Goal: Transaction & Acquisition: Book appointment/travel/reservation

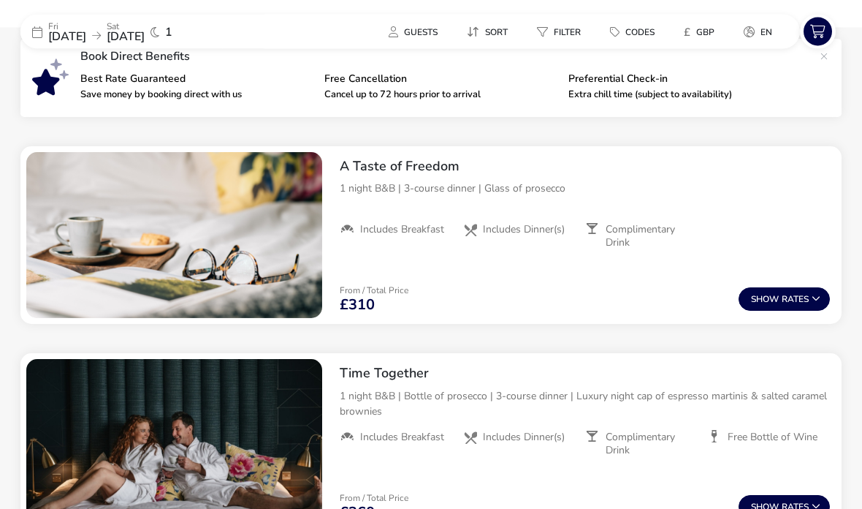
click at [786, 300] on button "Show Rates" at bounding box center [784, 299] width 91 height 23
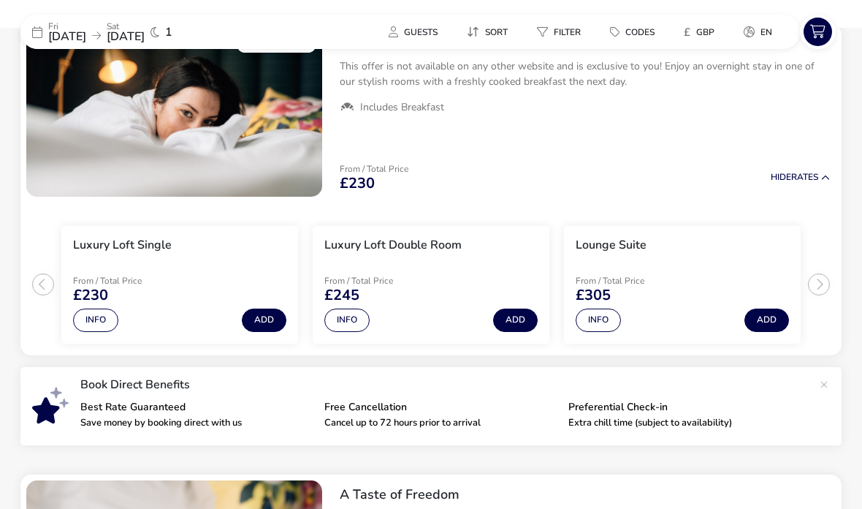
scroll to position [167, 0]
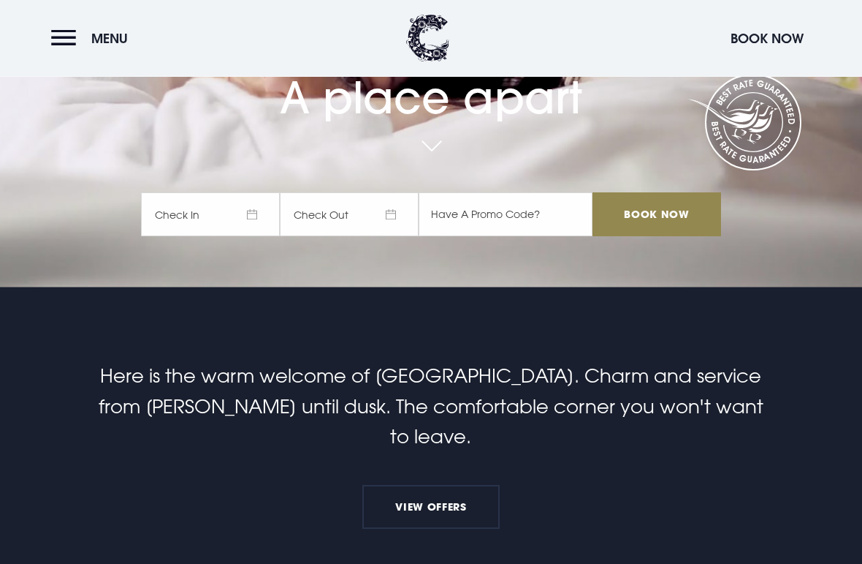
click at [251, 237] on span "Check In" at bounding box center [210, 215] width 139 height 44
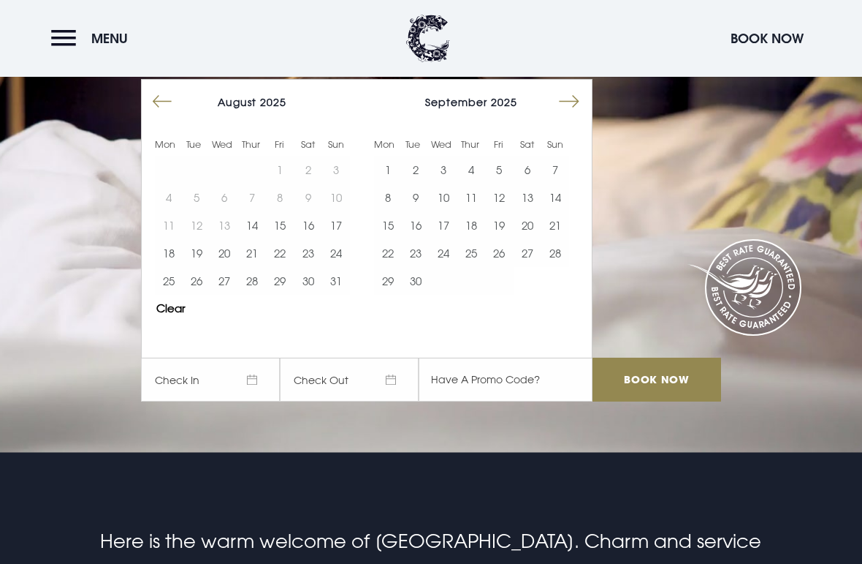
scroll to position [110, 0]
click at [558, 116] on button "Move forward to switch to the next month." at bounding box center [570, 102] width 28 height 28
click at [568, 116] on button "Move forward to switch to the next month." at bounding box center [570, 102] width 28 height 28
click at [563, 116] on button "Move forward to switch to the next month." at bounding box center [570, 102] width 28 height 28
click at [569, 116] on button "Move forward to switch to the next month." at bounding box center [570, 102] width 28 height 28
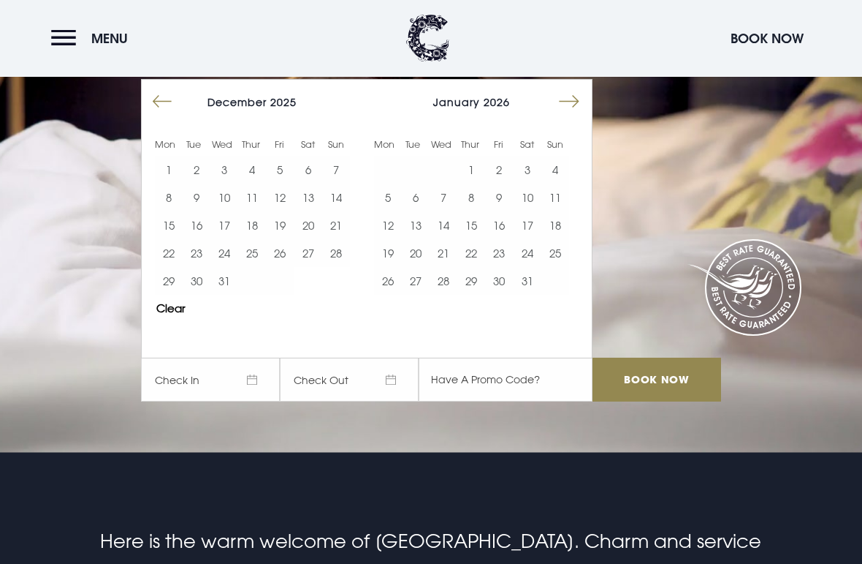
click at [474, 240] on button "15" at bounding box center [472, 226] width 28 height 28
click at [501, 240] on button "16" at bounding box center [499, 226] width 28 height 28
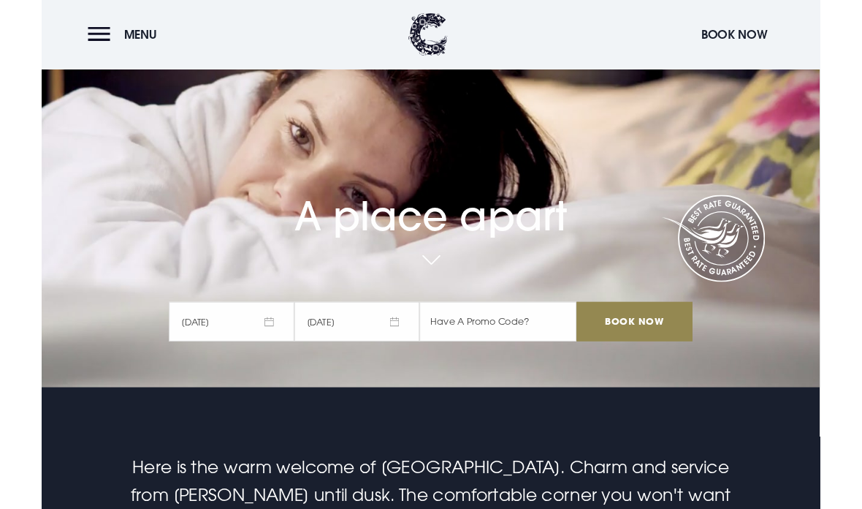
scroll to position [136, 0]
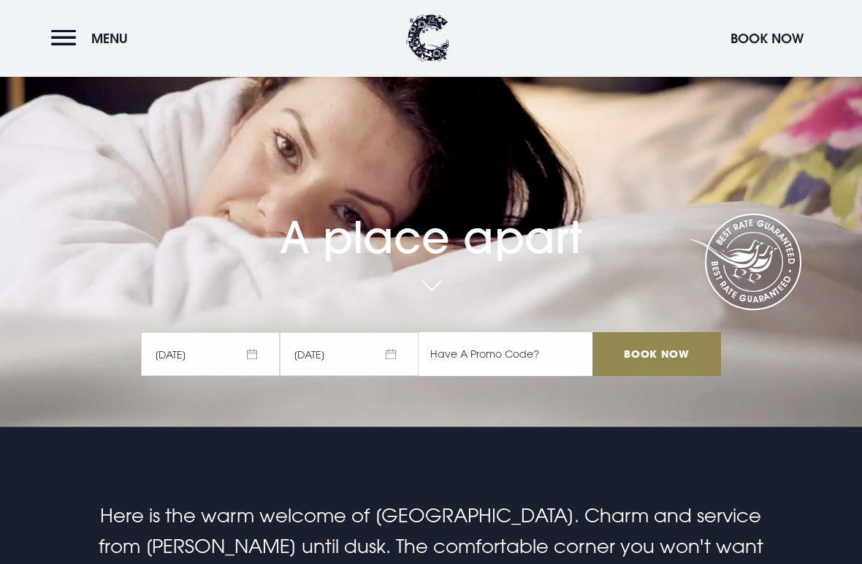
click at [478, 376] on input "text" at bounding box center [506, 355] width 174 height 44
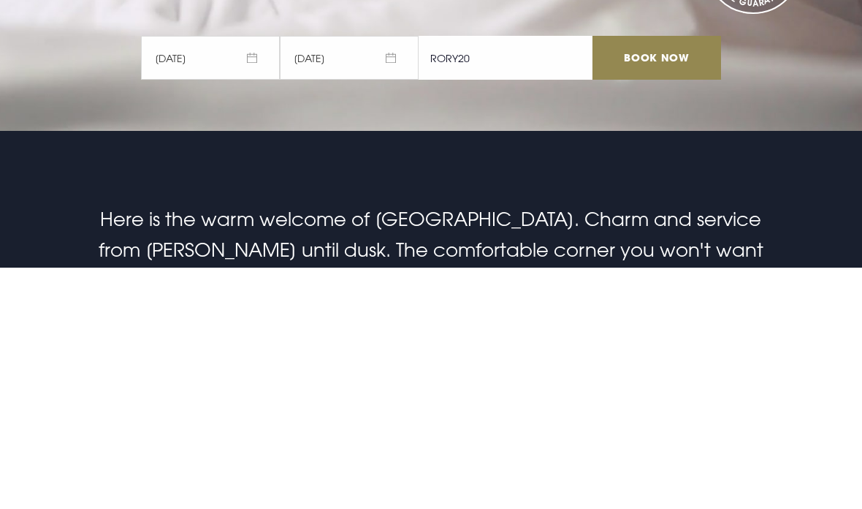
type input "RORY20"
click at [653, 278] on input "Book Now" at bounding box center [657, 300] width 129 height 44
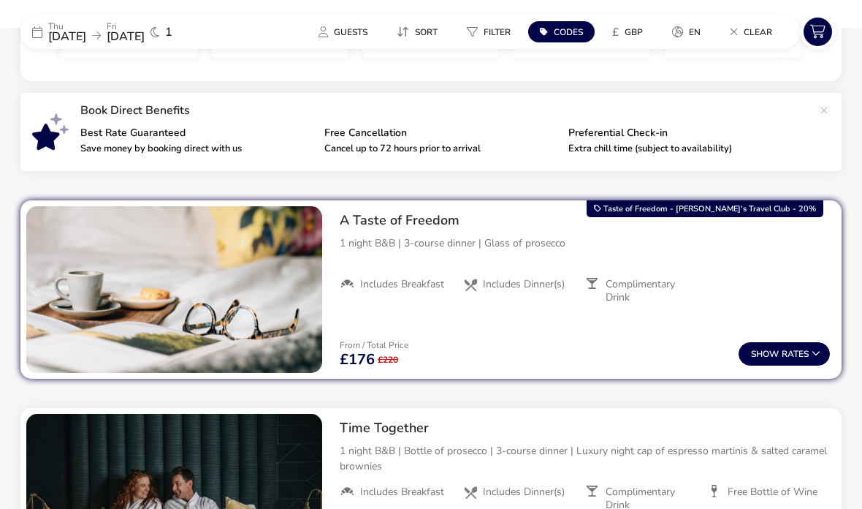
scroll to position [466, 0]
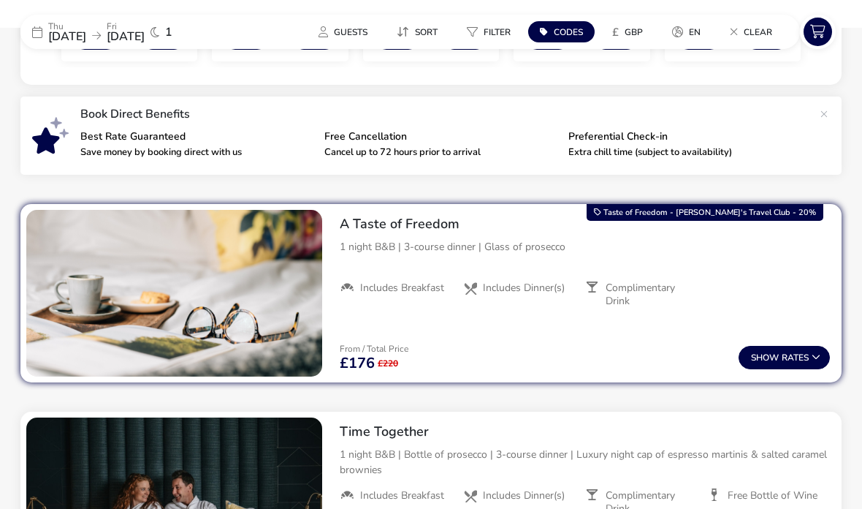
click at [797, 363] on button "Show Rates" at bounding box center [784, 357] width 91 height 23
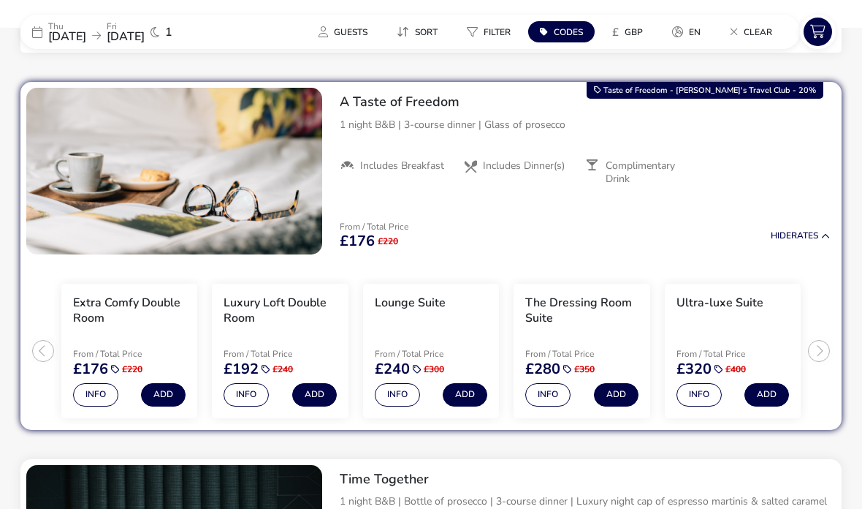
scroll to position [596, 0]
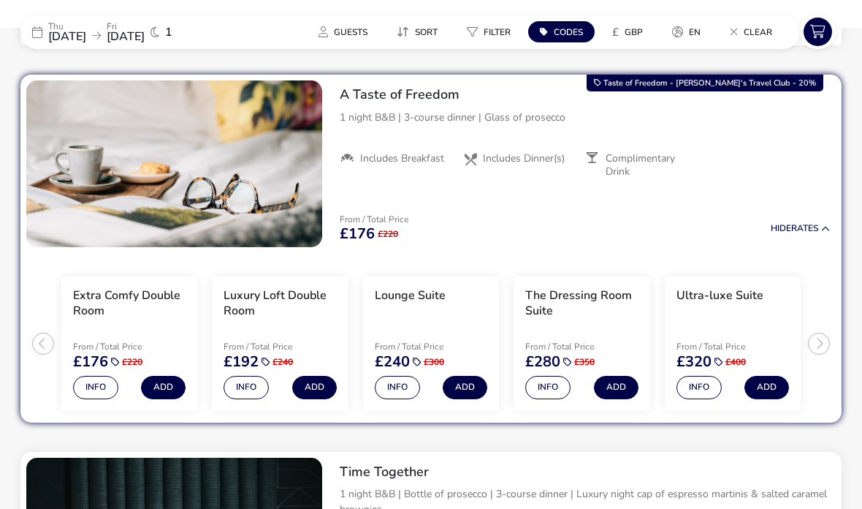
click at [167, 388] on button "Add" at bounding box center [163, 387] width 45 height 23
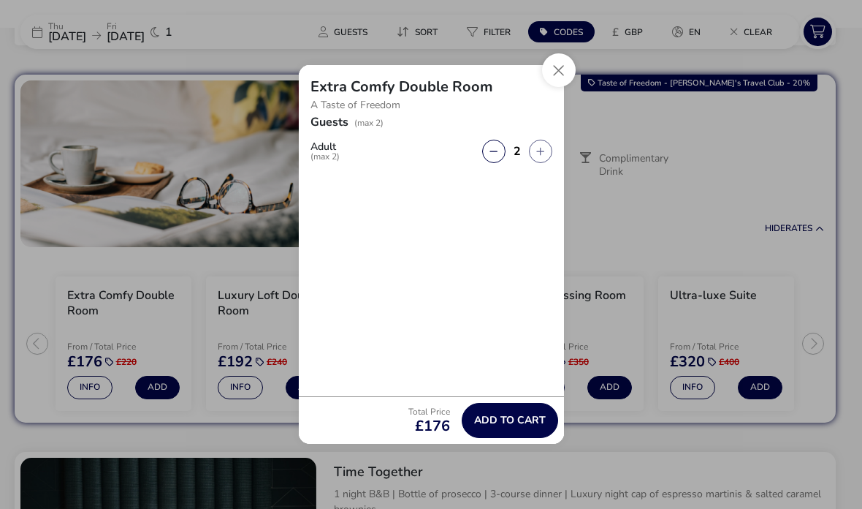
click at [509, 425] on span "Add to cart" at bounding box center [510, 419] width 72 height 11
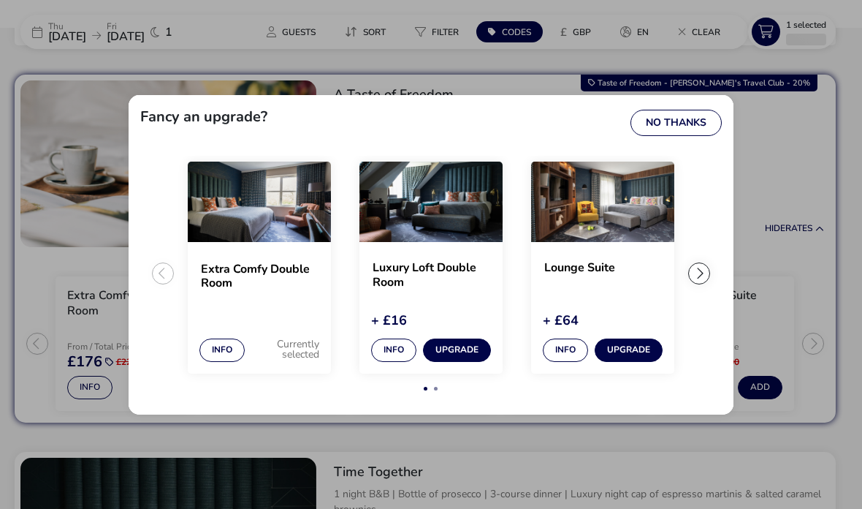
click at [659, 136] on button "No Thanks" at bounding box center [676, 123] width 91 height 26
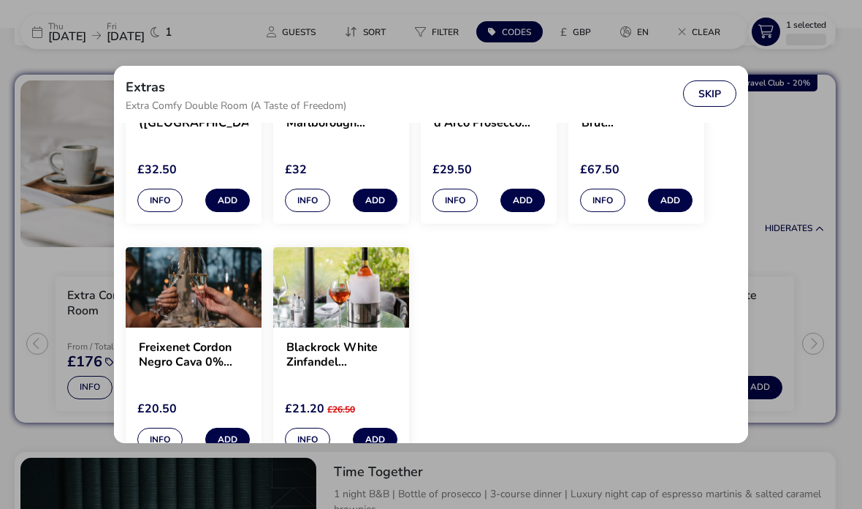
scroll to position [445, 0]
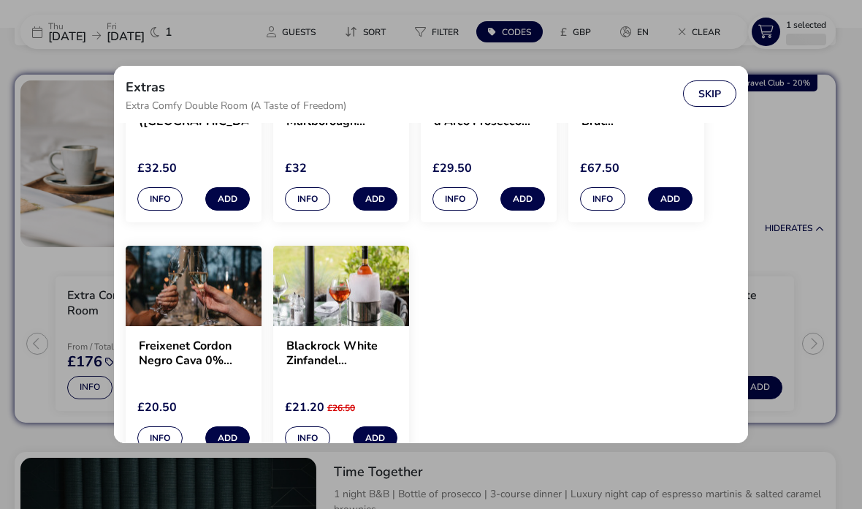
click at [710, 107] on button "Skip" at bounding box center [709, 93] width 53 height 26
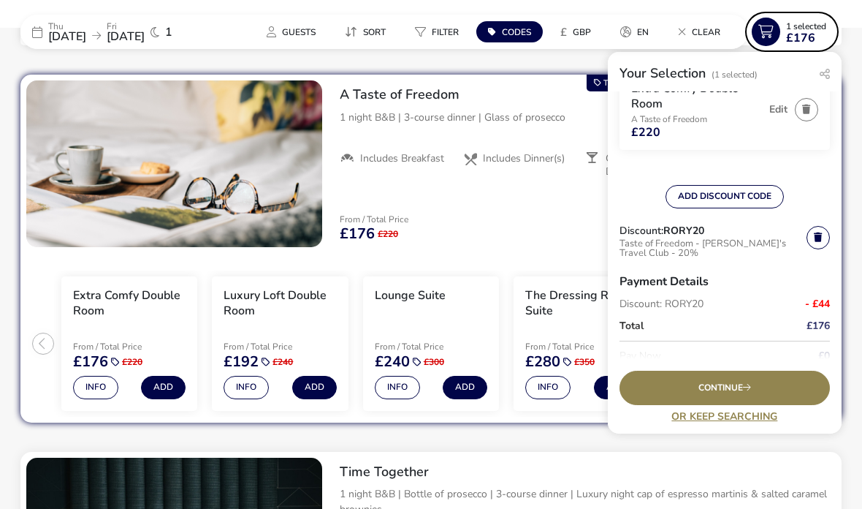
scroll to position [83, 0]
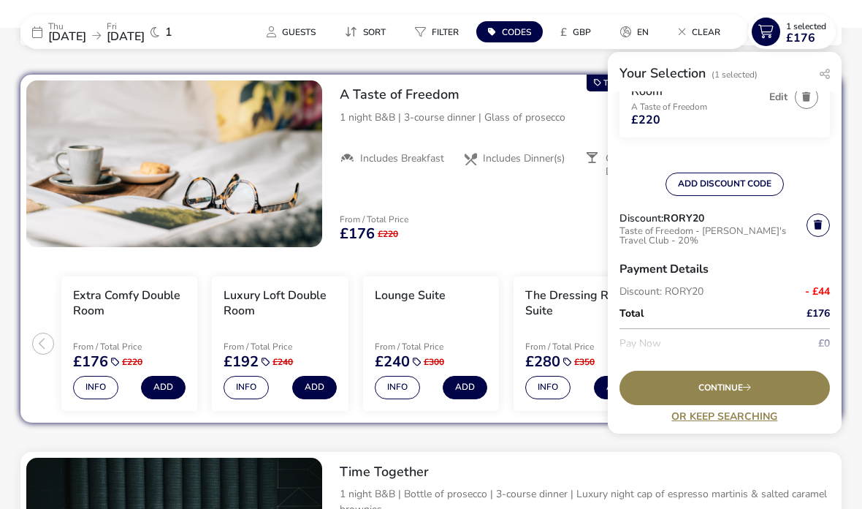
click at [719, 393] on span "Continue" at bounding box center [725, 388] width 53 height 10
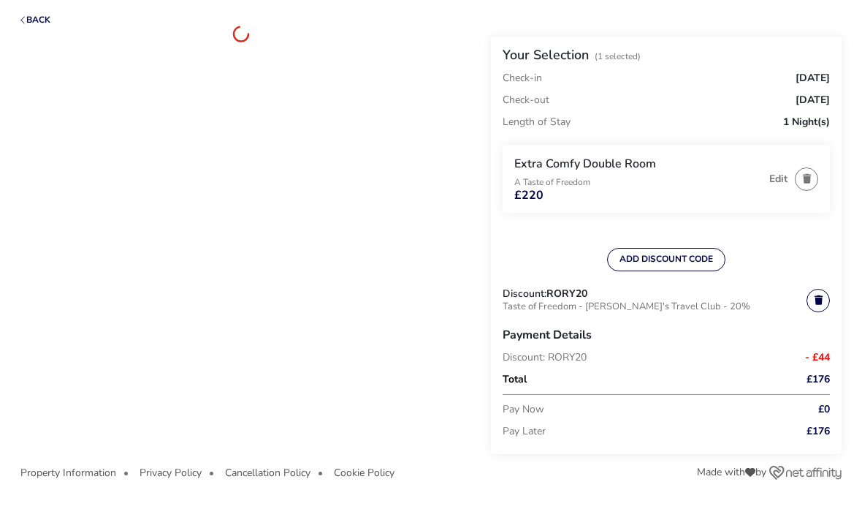
scroll to position [60, 0]
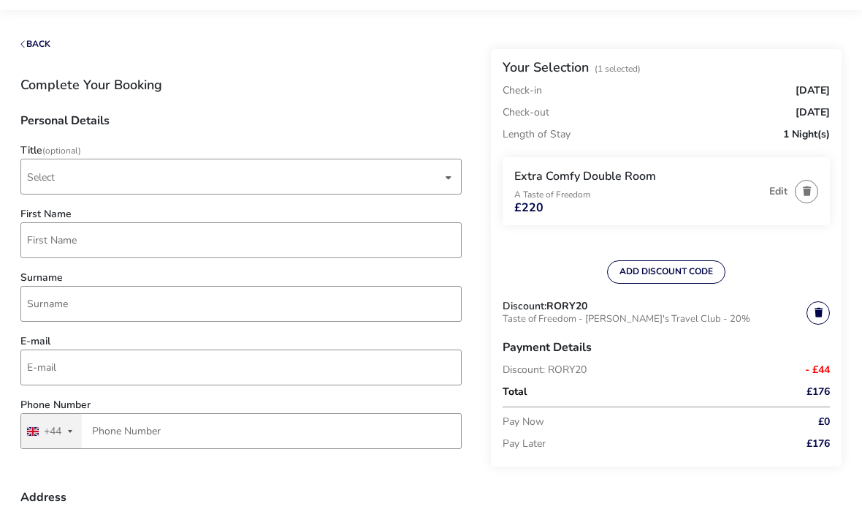
click at [446, 178] on div "dropdown trigger" at bounding box center [448, 177] width 7 height 29
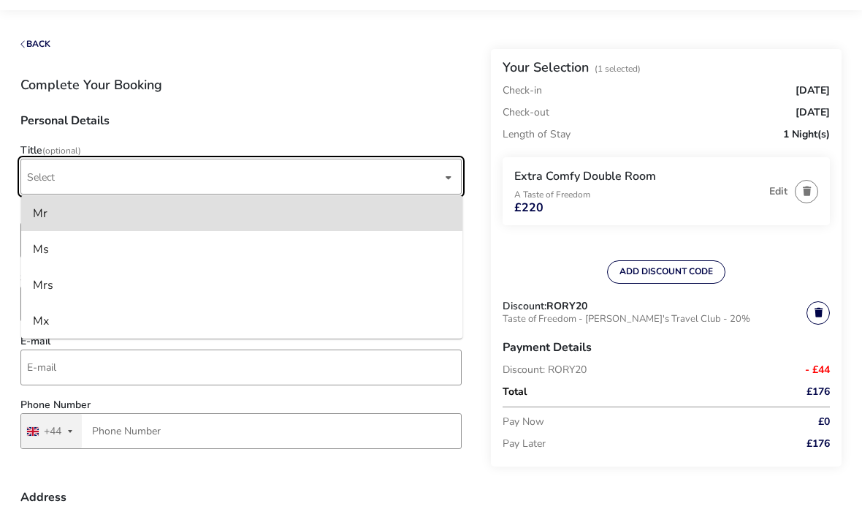
click at [56, 291] on li "Mrs" at bounding box center [241, 285] width 441 height 36
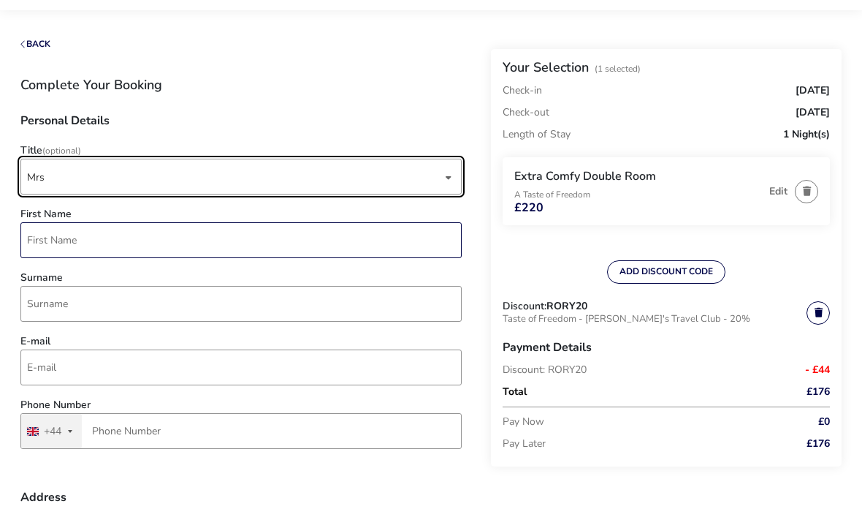
click at [65, 239] on input "First Name" at bounding box center [240, 240] width 441 height 36
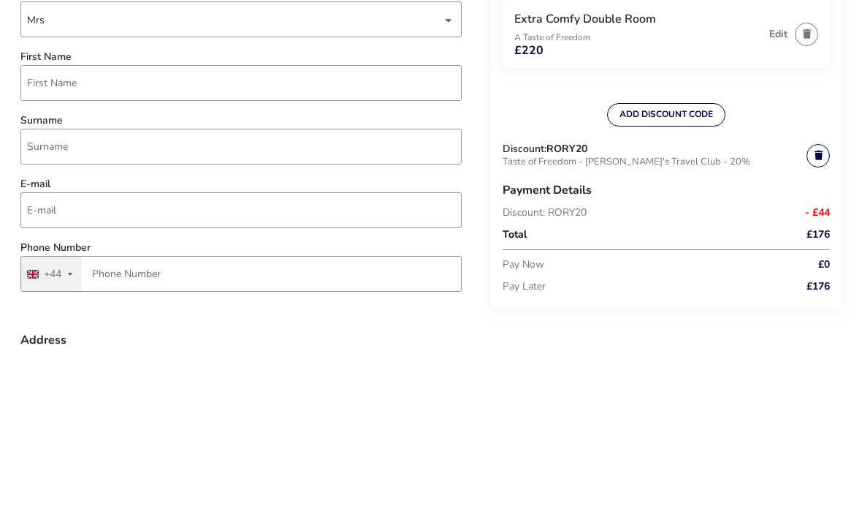
type input "Marion"
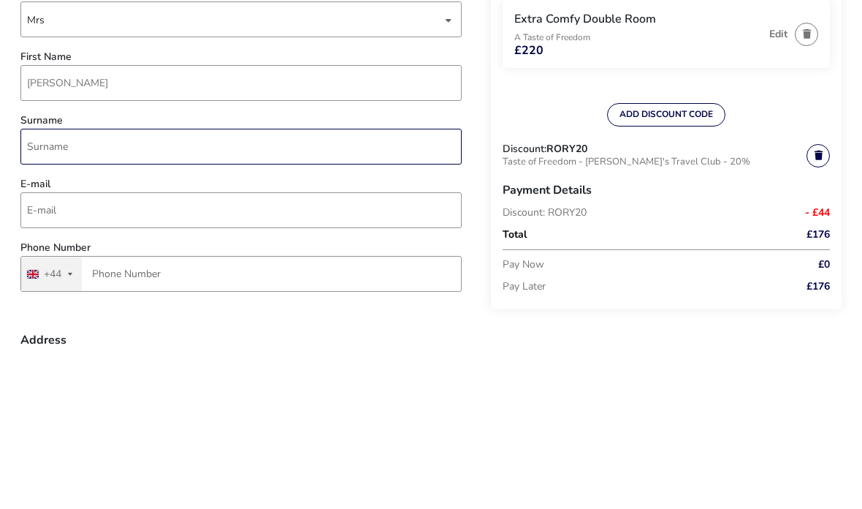
type input "McCormick"
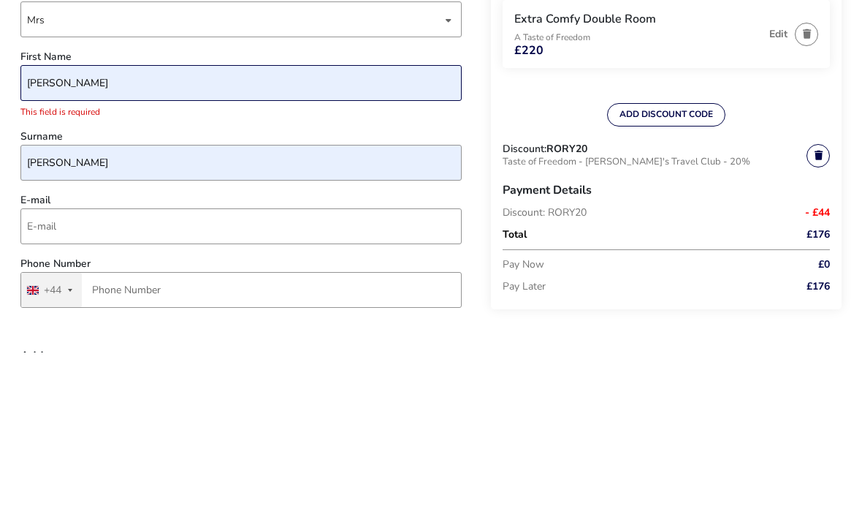
scroll to position [217, 0]
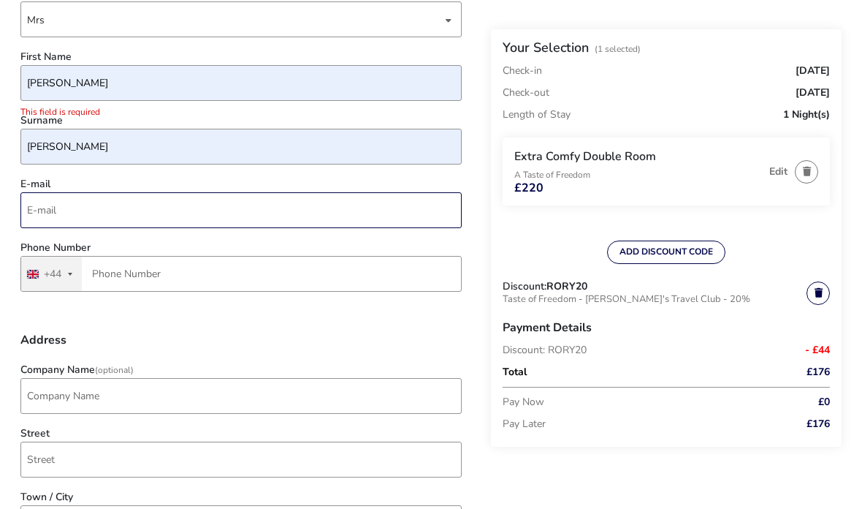
type input "mrs.marionmcc@gmail.com"
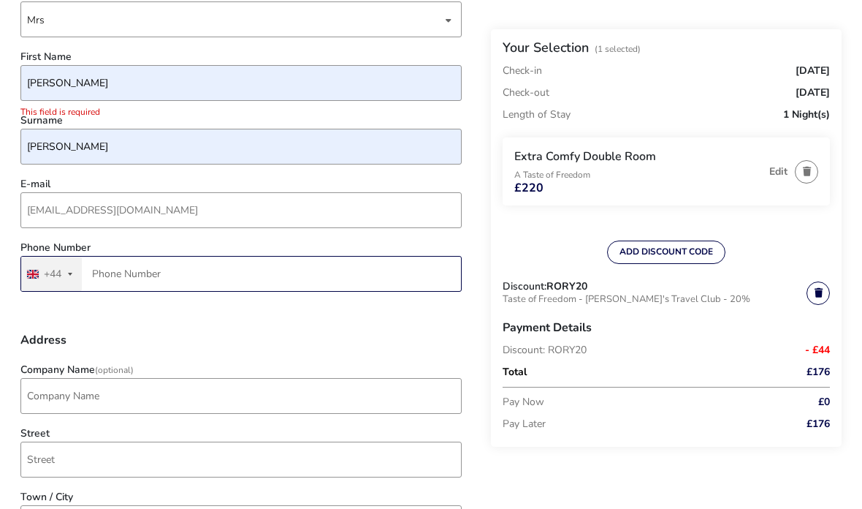
type input "7772 673920"
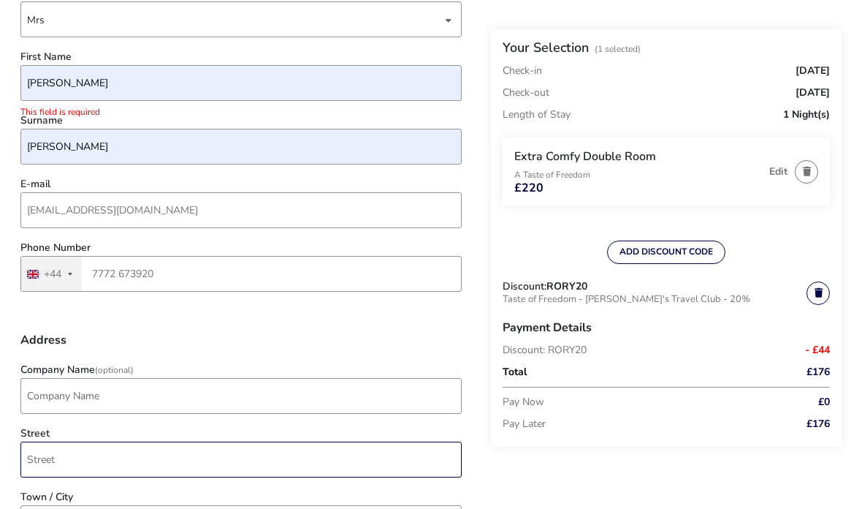
type input "12, Falcon Heights, Falcon Heights"
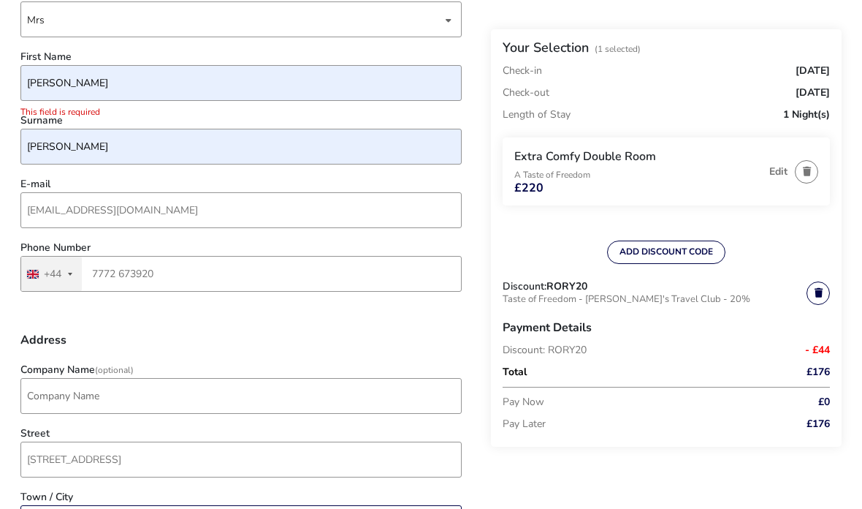
type input "Newtownards"
type input "BT23 4GF"
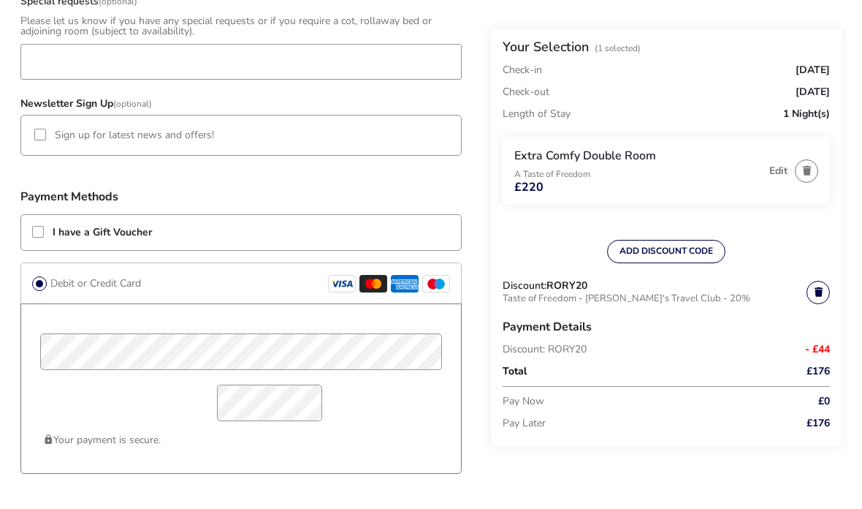
scroll to position [990, 0]
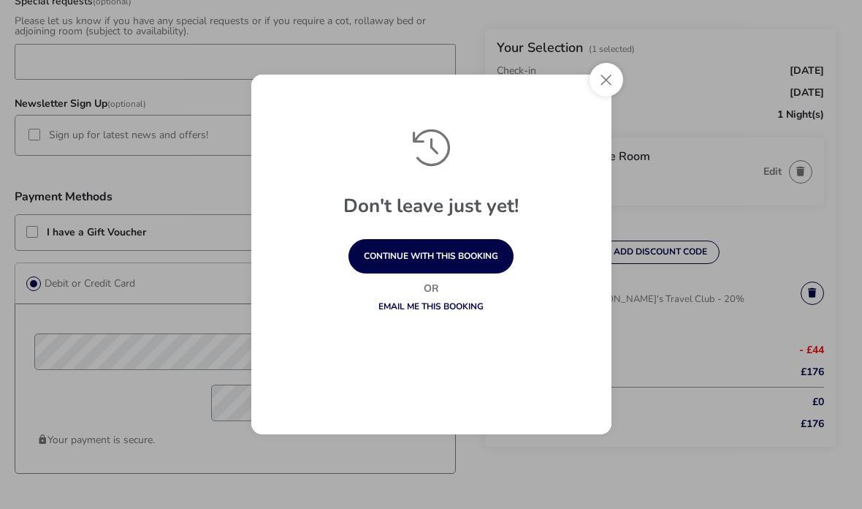
click at [438, 273] on button "continue with this booking" at bounding box center [431, 256] width 165 height 34
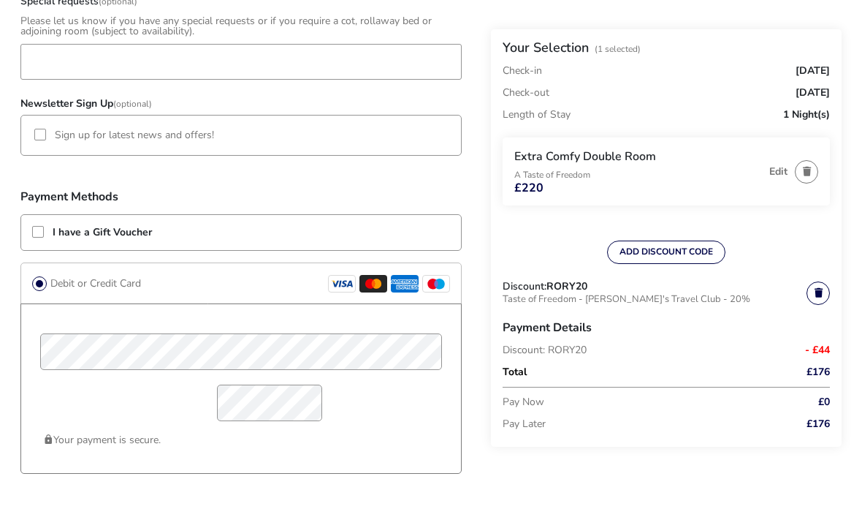
click at [39, 238] on div at bounding box center [38, 232] width 12 height 12
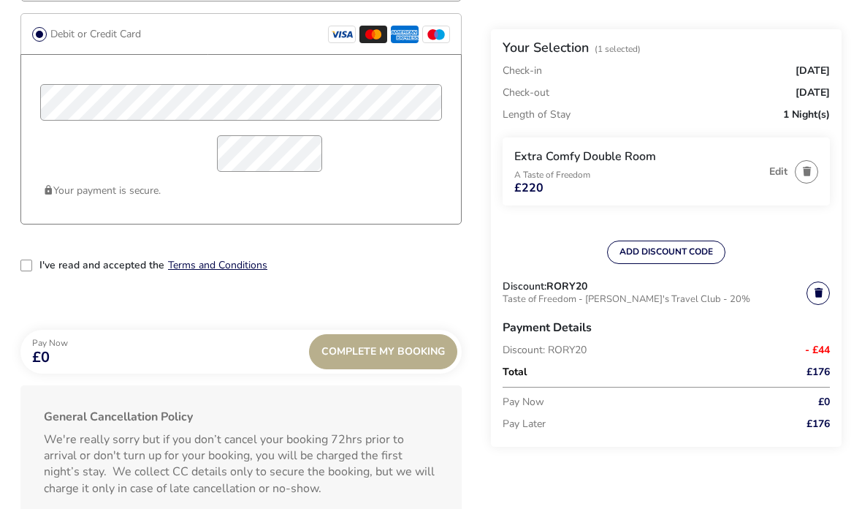
scroll to position [1352, 0]
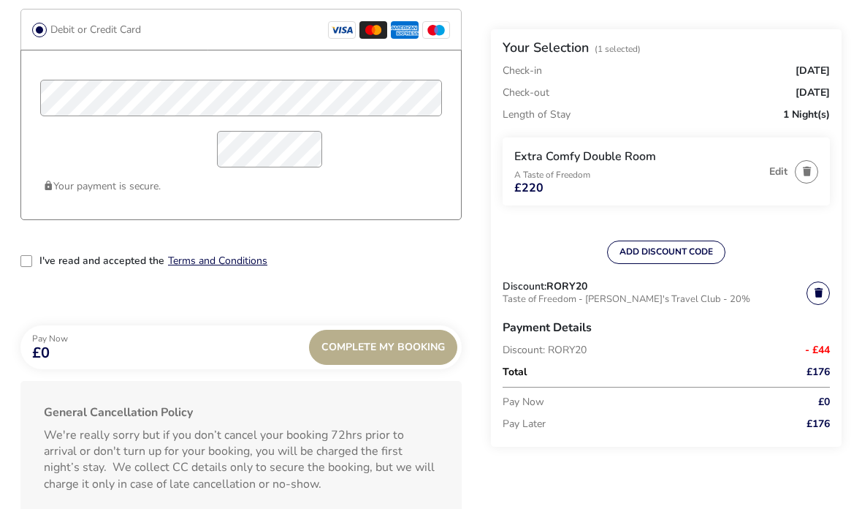
click at [207, 266] on button "Terms and Conditions" at bounding box center [217, 260] width 99 height 11
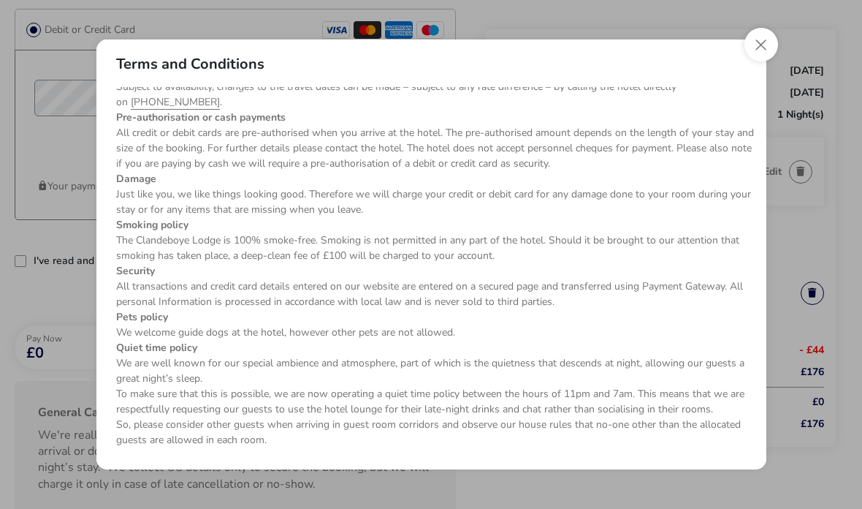
scroll to position [190, 0]
click at [757, 61] on button "Close" at bounding box center [762, 45] width 34 height 34
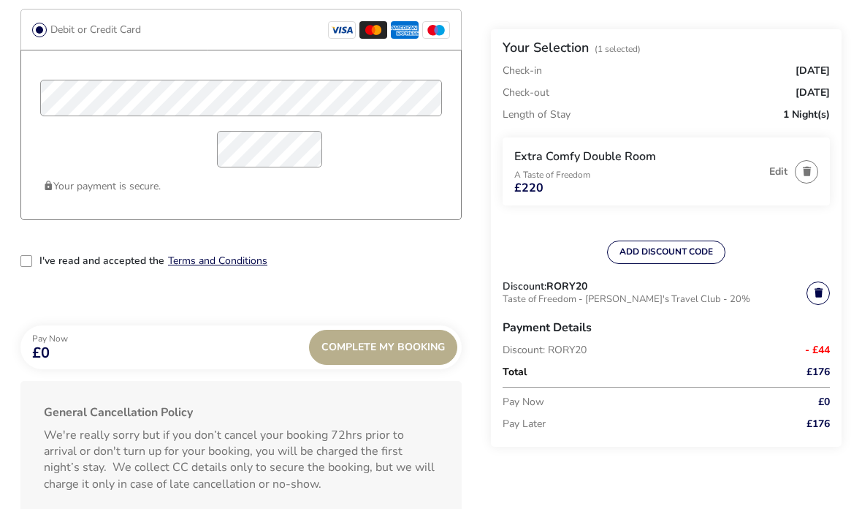
click at [23, 267] on div "2-term_condi" at bounding box center [26, 261] width 12 height 12
click at [382, 349] on span "Complete My Booking" at bounding box center [384, 346] width 124 height 11
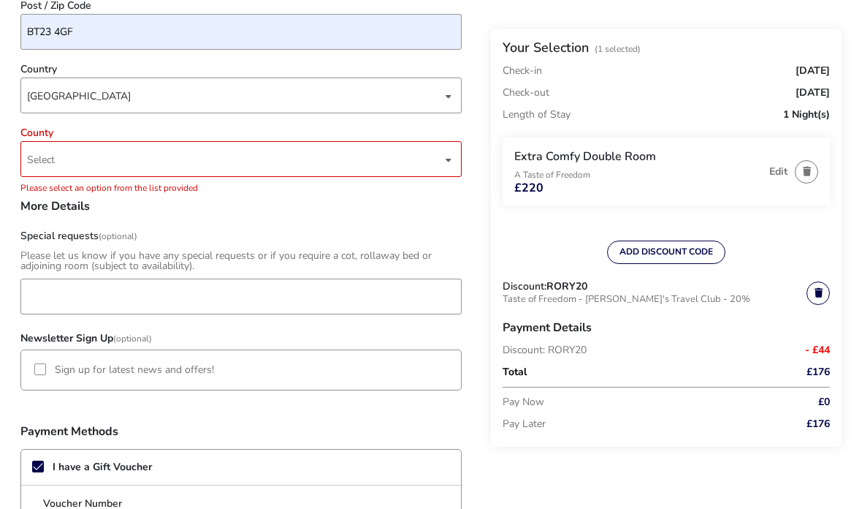
scroll to position [649, 0]
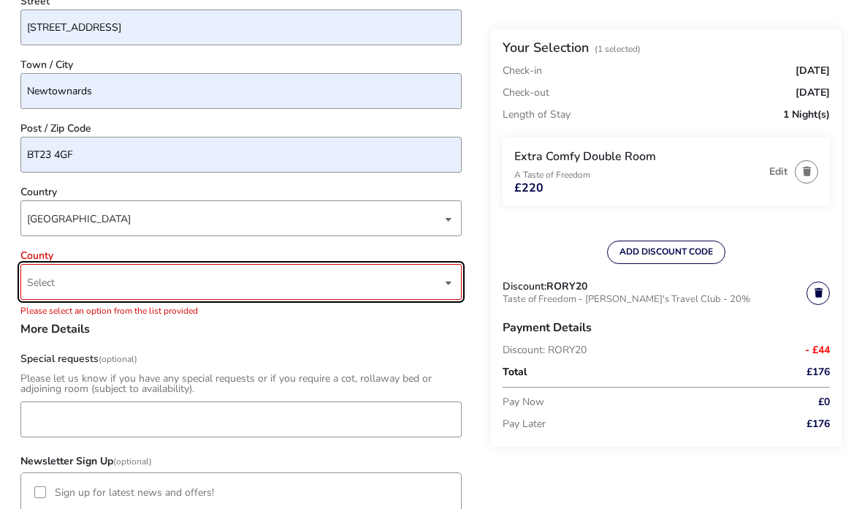
click at [447, 285] on div "dropdown trigger" at bounding box center [448, 282] width 7 height 29
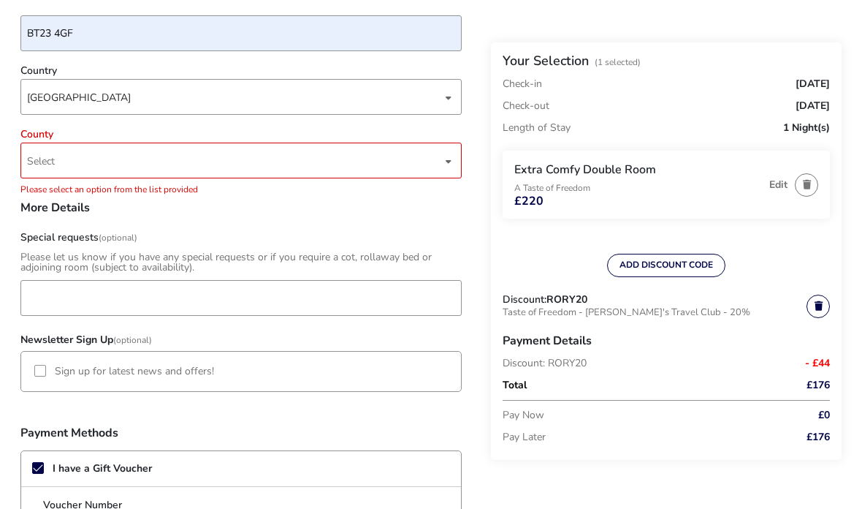
scroll to position [789, 0]
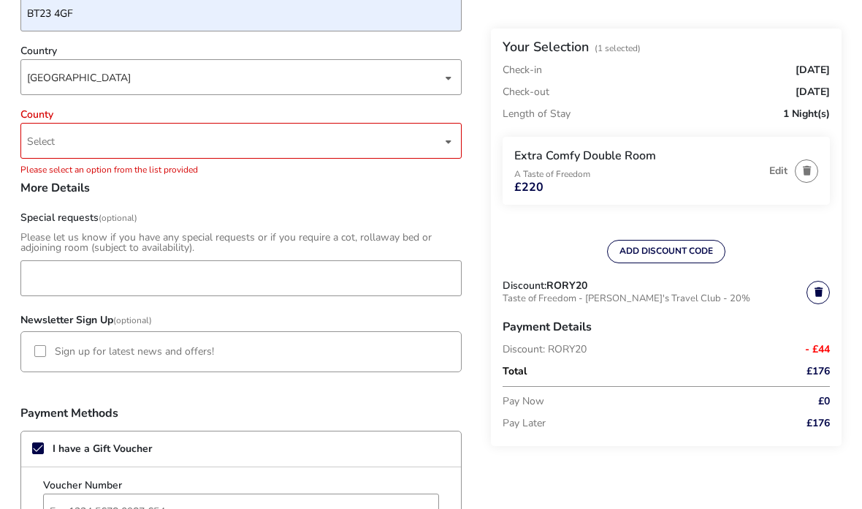
click at [447, 144] on div "dropdown trigger" at bounding box center [448, 142] width 7 height 29
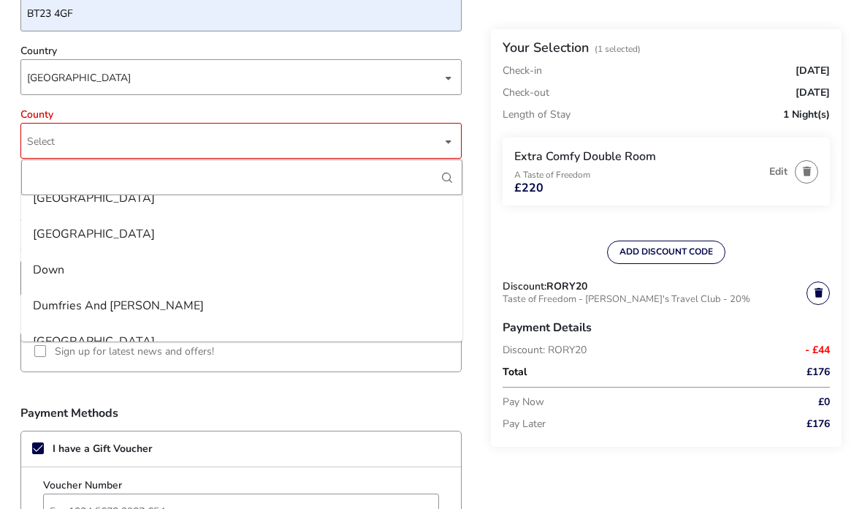
scroll to position [1061, 0]
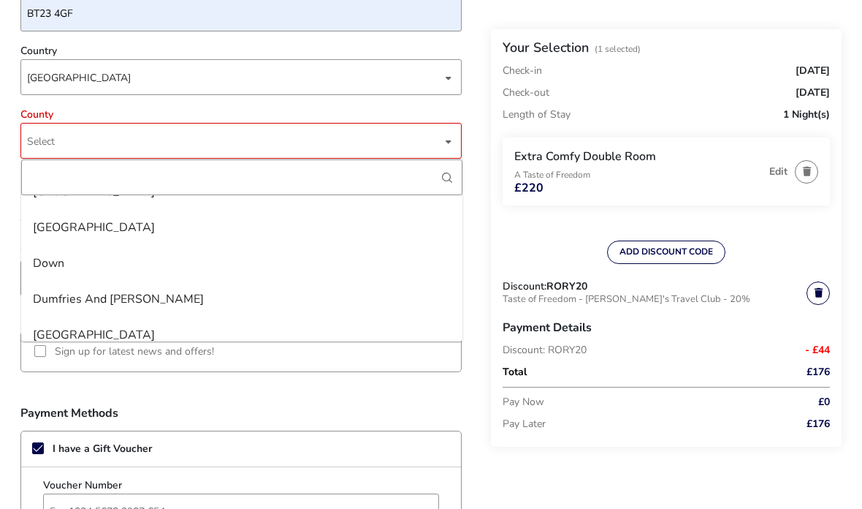
click at [67, 266] on li "Down" at bounding box center [241, 263] width 441 height 36
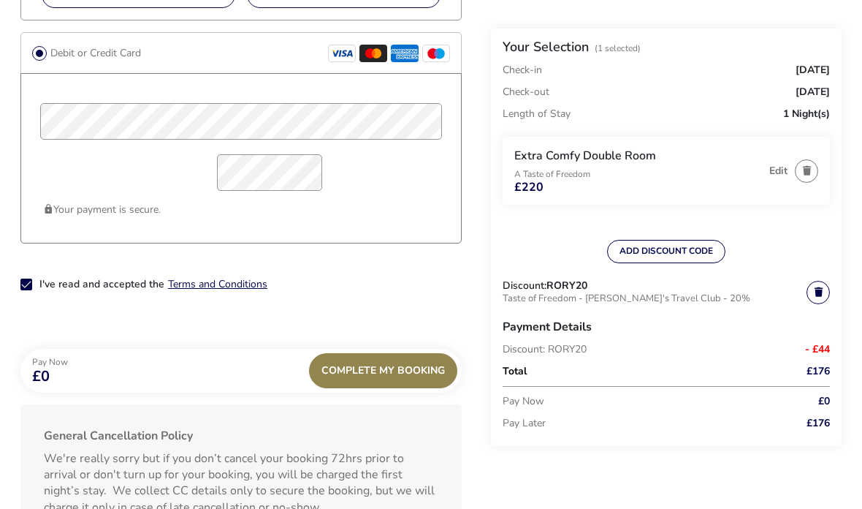
scroll to position [1330, 0]
click at [380, 371] on span "Complete My Booking" at bounding box center [384, 369] width 124 height 11
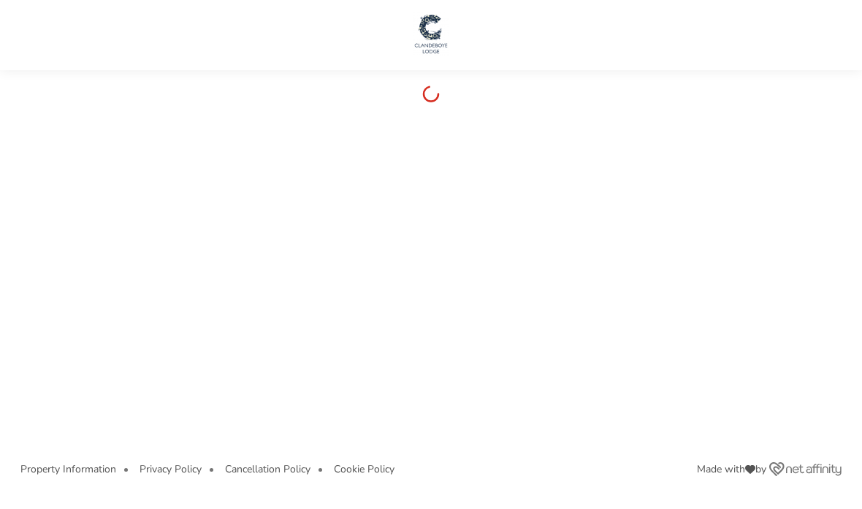
scroll to position [25, 0]
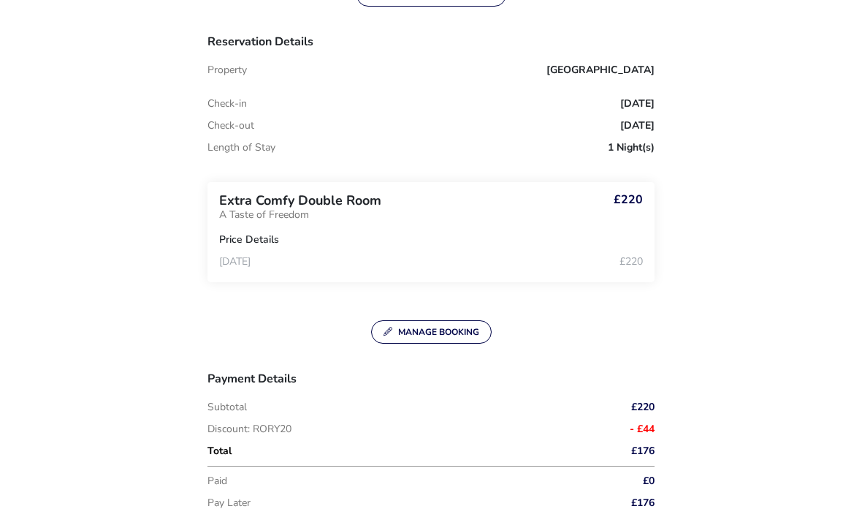
scroll to position [489, 0]
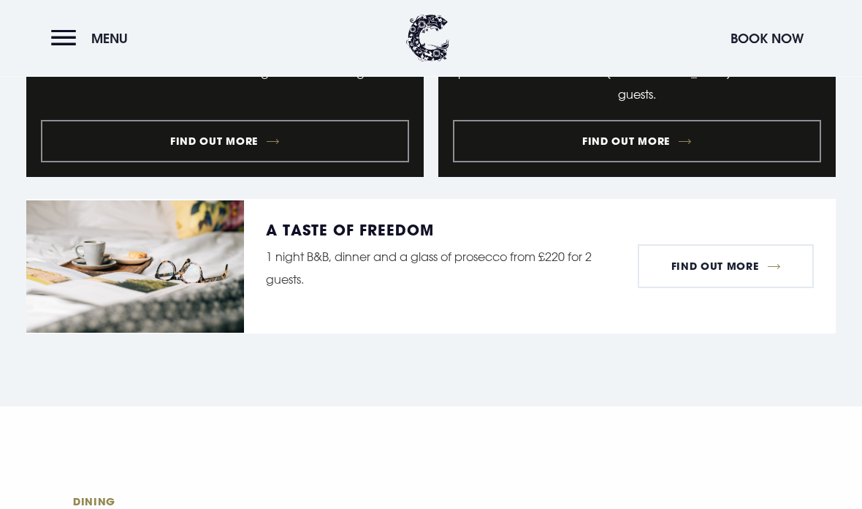
scroll to position [1813, 0]
click at [732, 286] on link "Find Out More" at bounding box center [726, 266] width 176 height 44
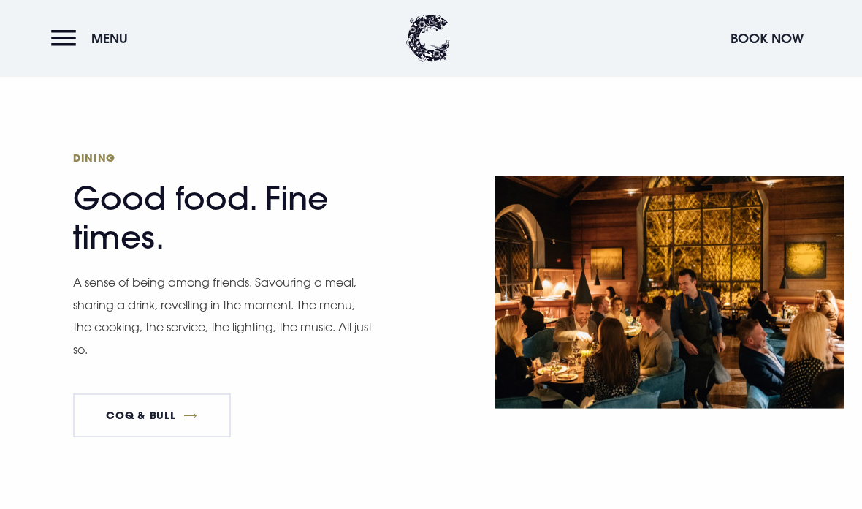
scroll to position [2163, 0]
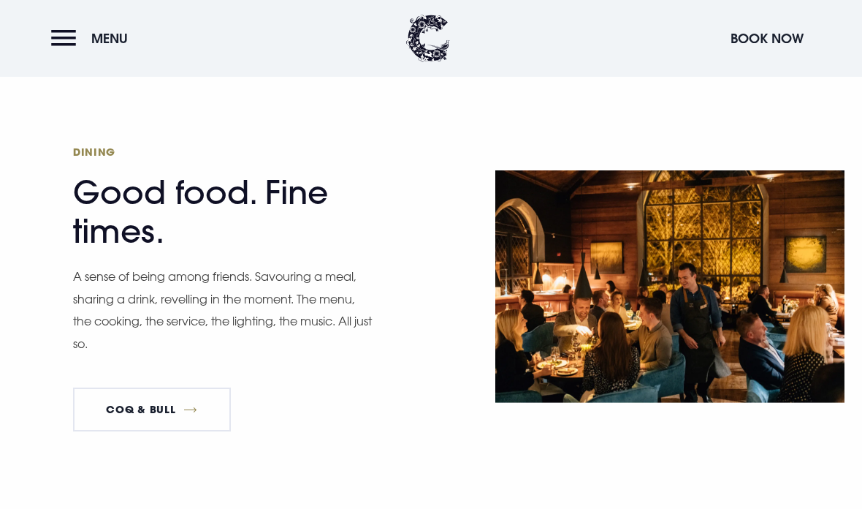
click at [138, 425] on link "Coq & Bull" at bounding box center [152, 409] width 158 height 44
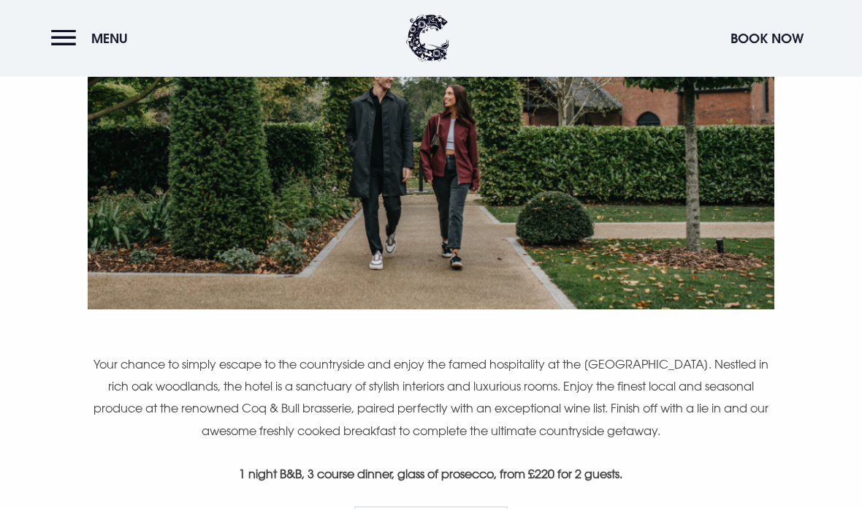
scroll to position [734, 0]
click at [61, 36] on button "Menu" at bounding box center [93, 38] width 84 height 31
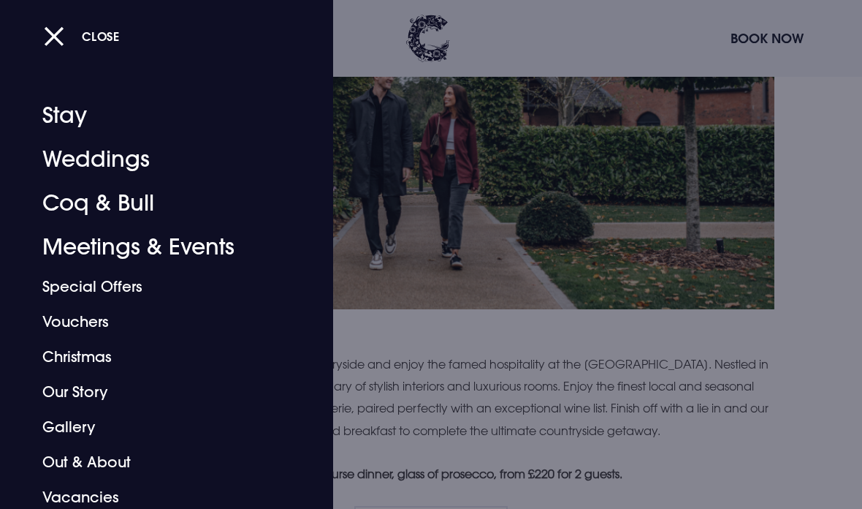
scroll to position [0, 0]
click at [67, 42] on button "Close" at bounding box center [82, 36] width 76 height 30
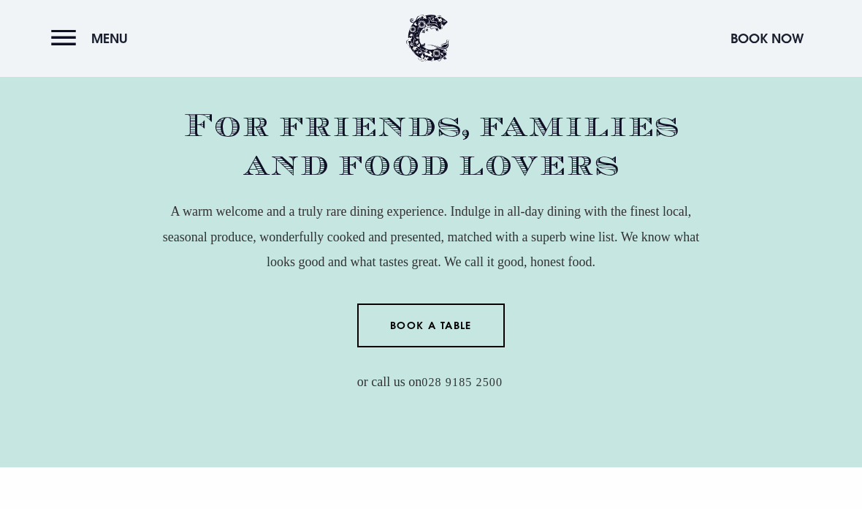
scroll to position [497, 0]
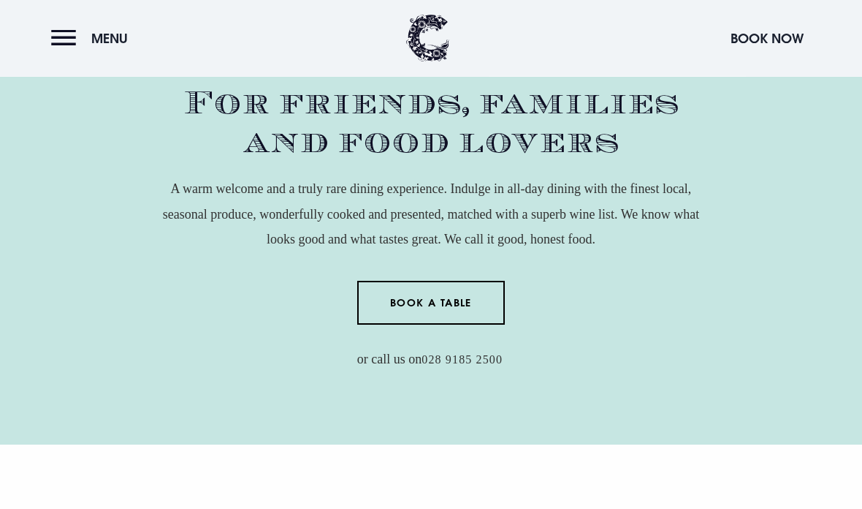
click at [403, 325] on link "Book a Table" at bounding box center [431, 303] width 148 height 44
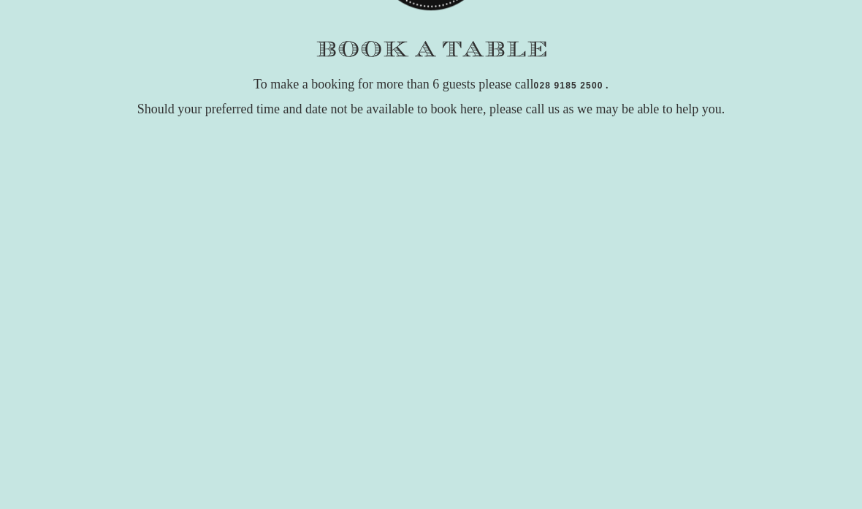
scroll to position [170, 0]
